Goal: Information Seeking & Learning: Learn about a topic

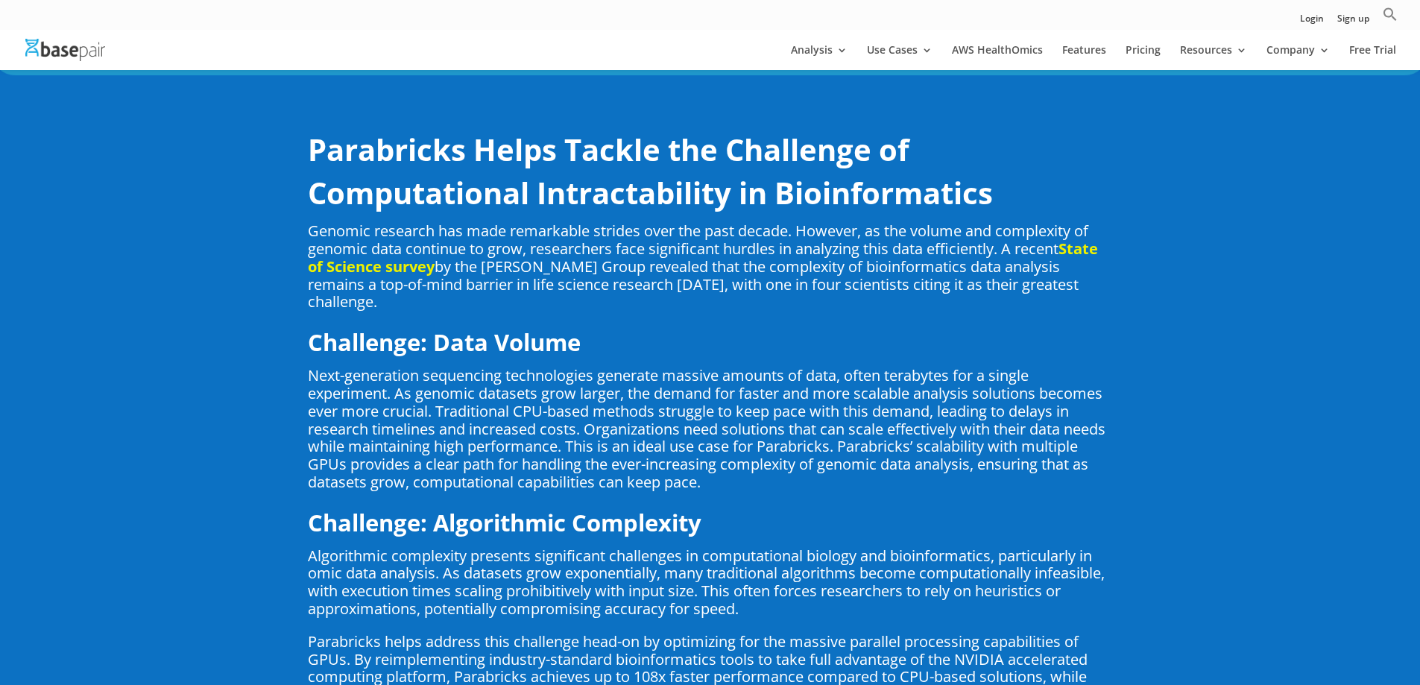
scroll to position [1118, 0]
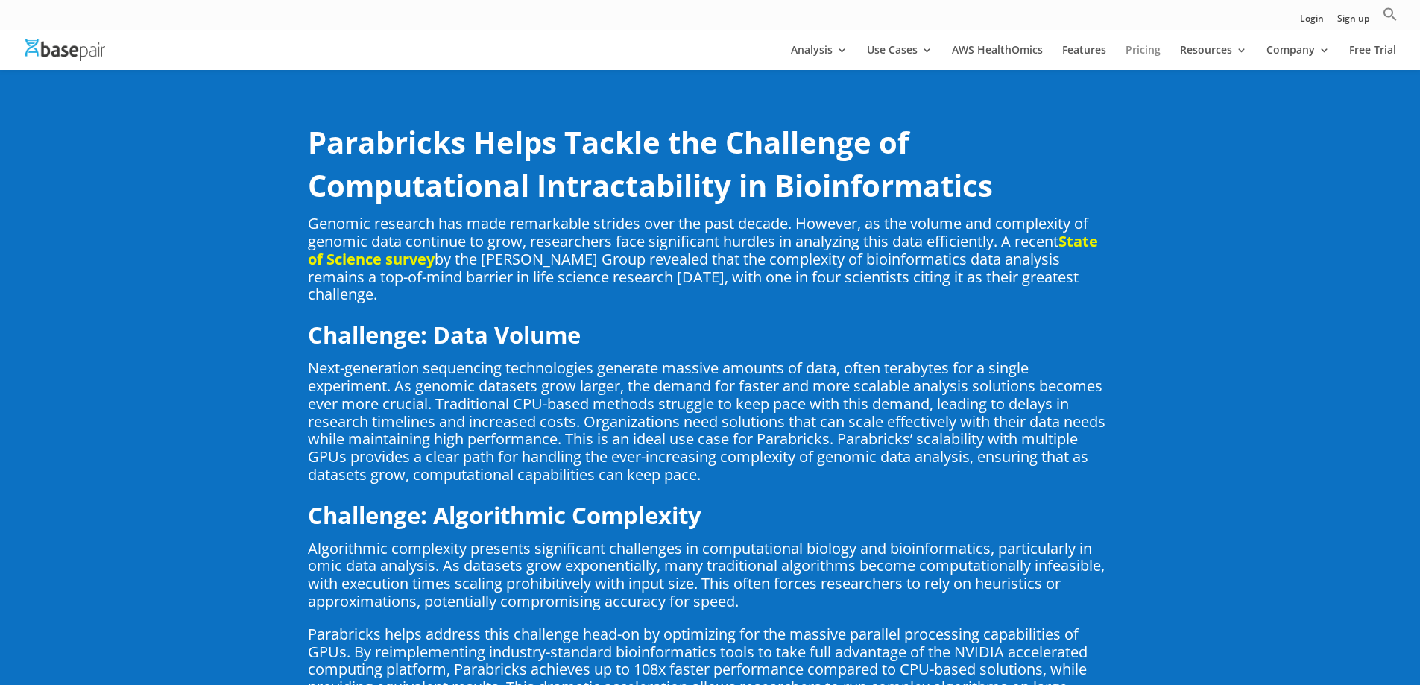
click at [1134, 45] on link "Pricing" at bounding box center [1142, 57] width 35 height 25
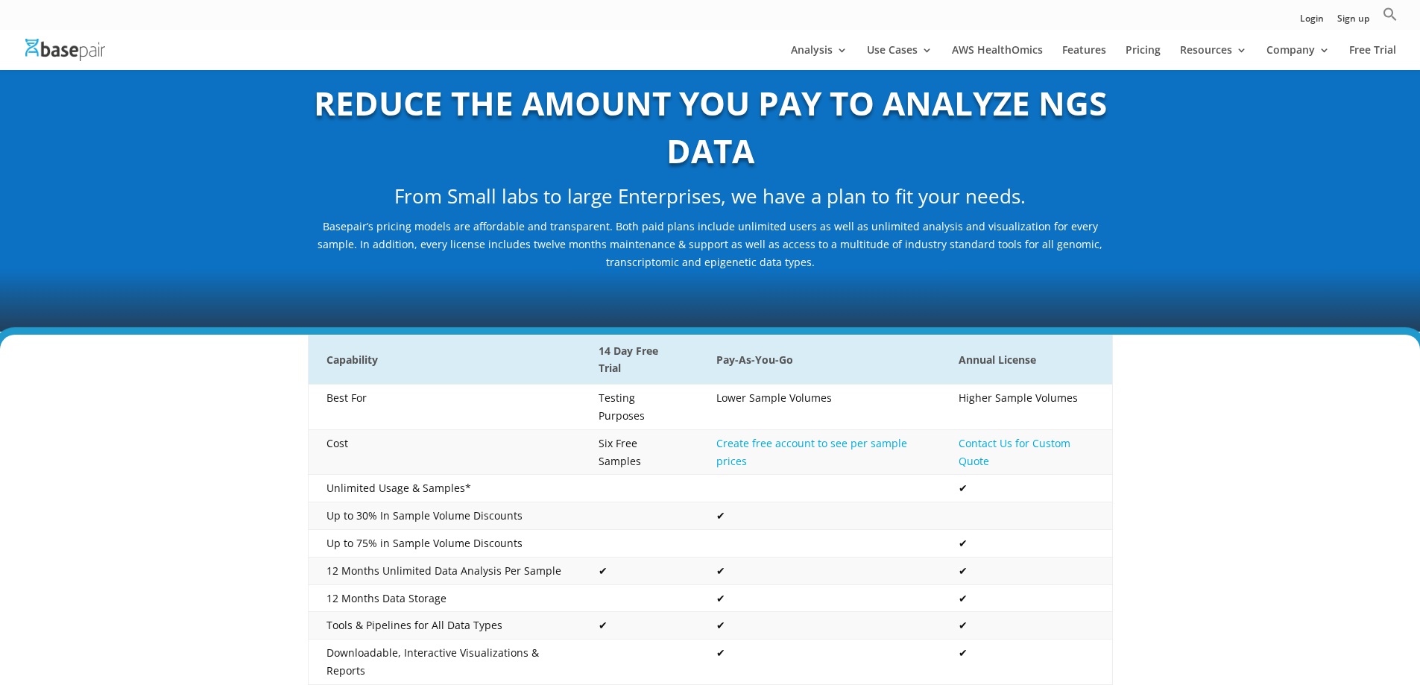
scroll to position [75, 0]
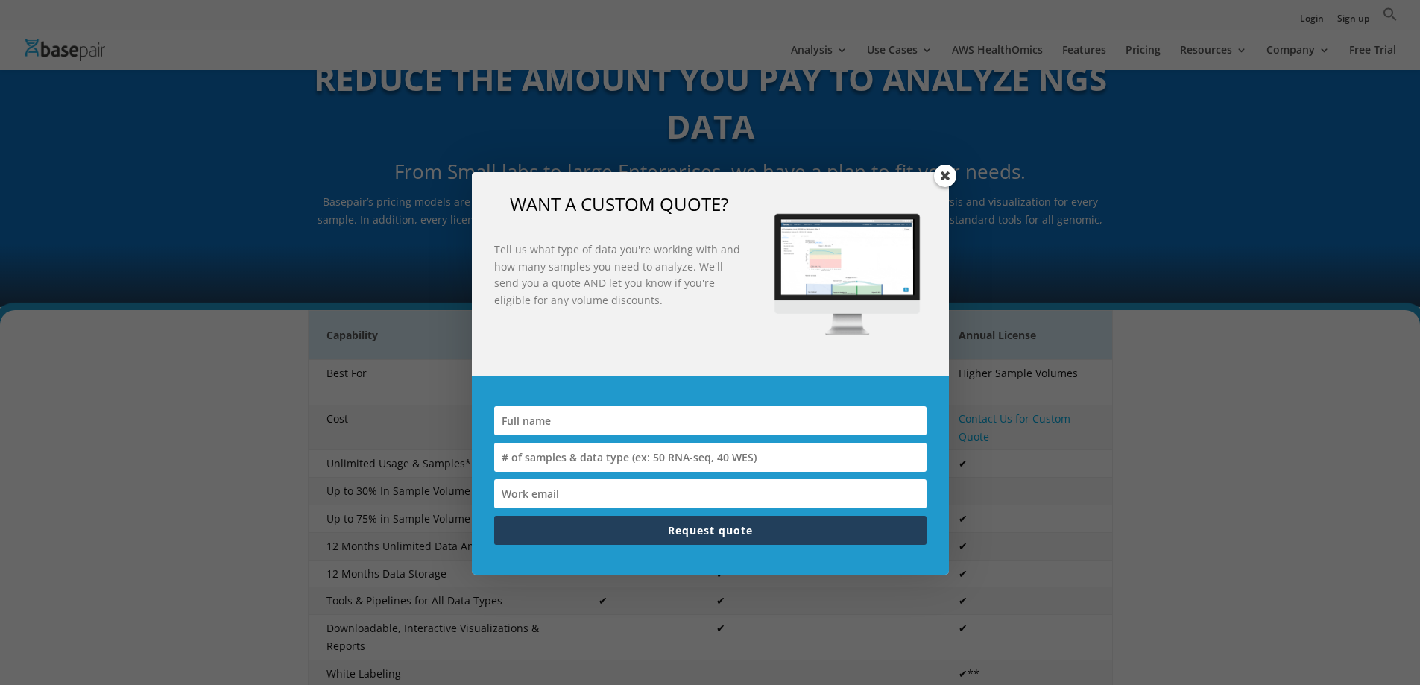
click at [949, 175] on span at bounding box center [945, 176] width 22 height 22
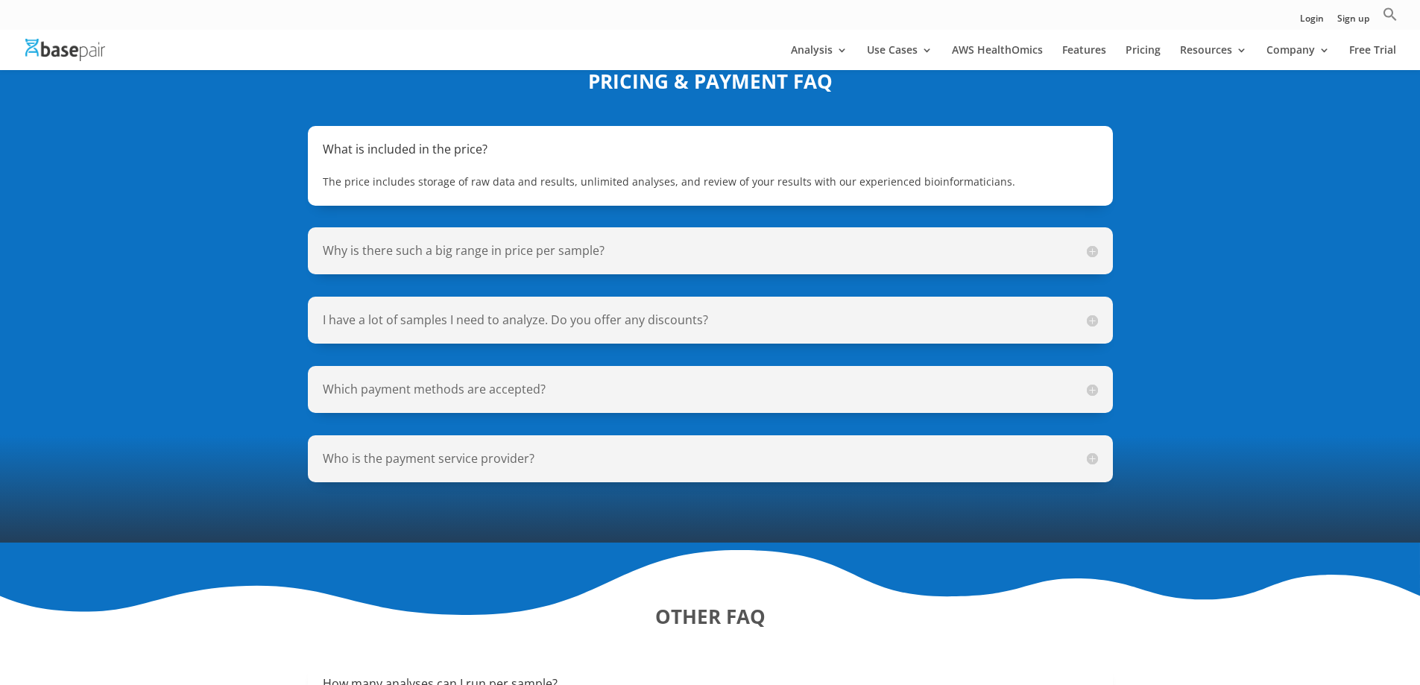
scroll to position [969, 0]
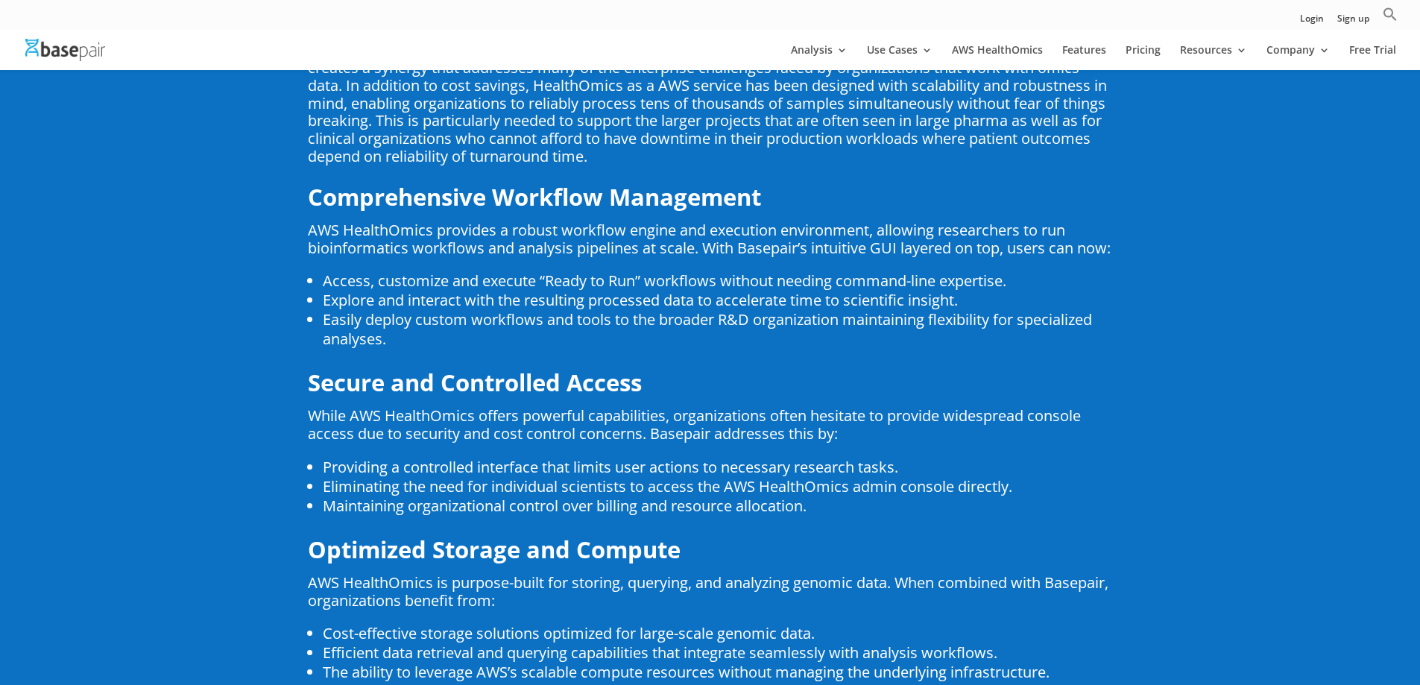
scroll to position [4183, 0]
